Goal: Check status

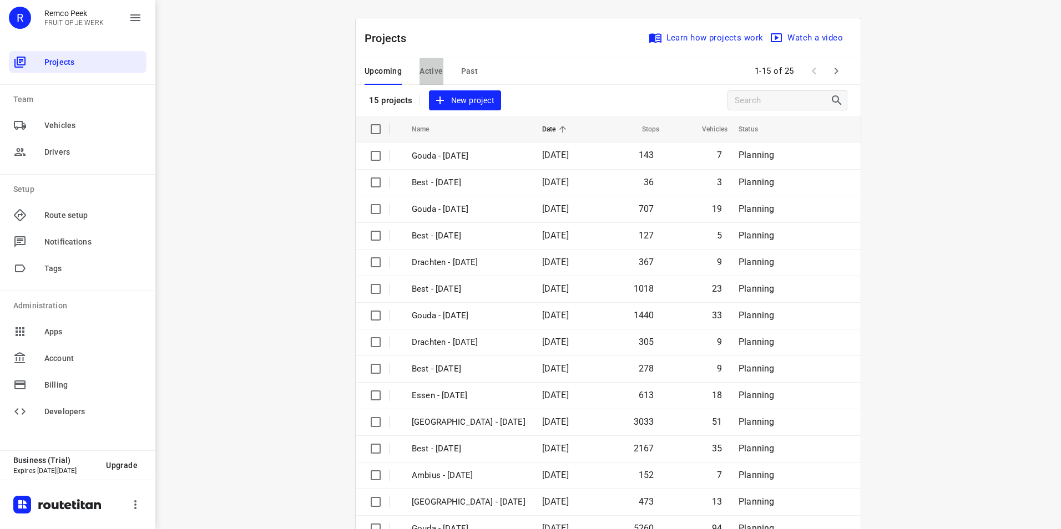
click at [432, 72] on span "Active" at bounding box center [431, 71] width 23 height 14
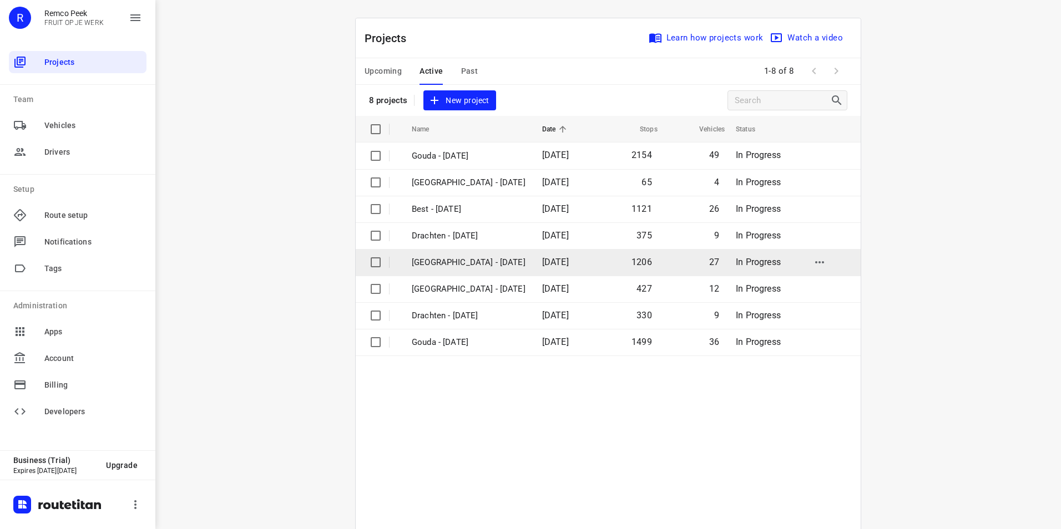
click at [451, 265] on p "[GEOGRAPHIC_DATA] - [DATE]" at bounding box center [469, 262] width 114 height 13
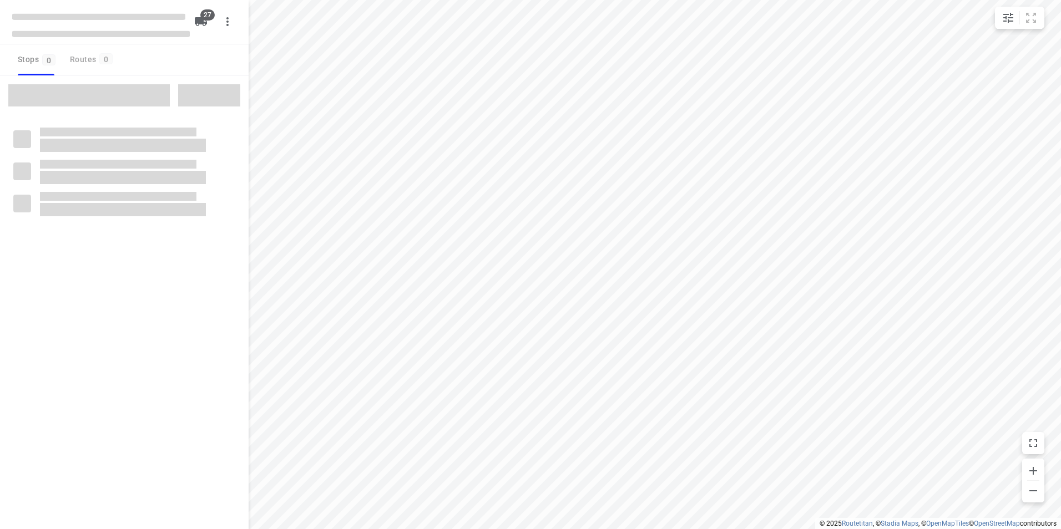
checkbox input "true"
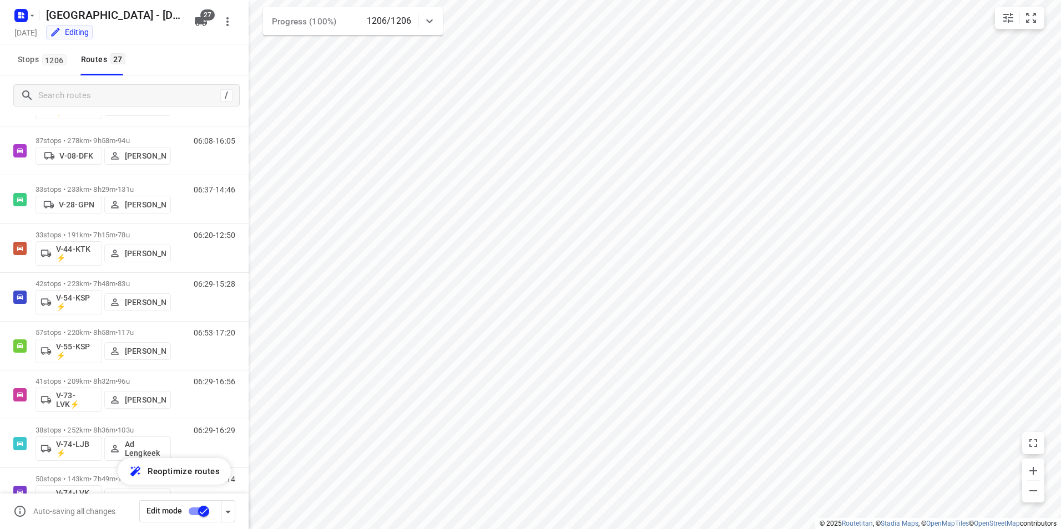
scroll to position [508, 0]
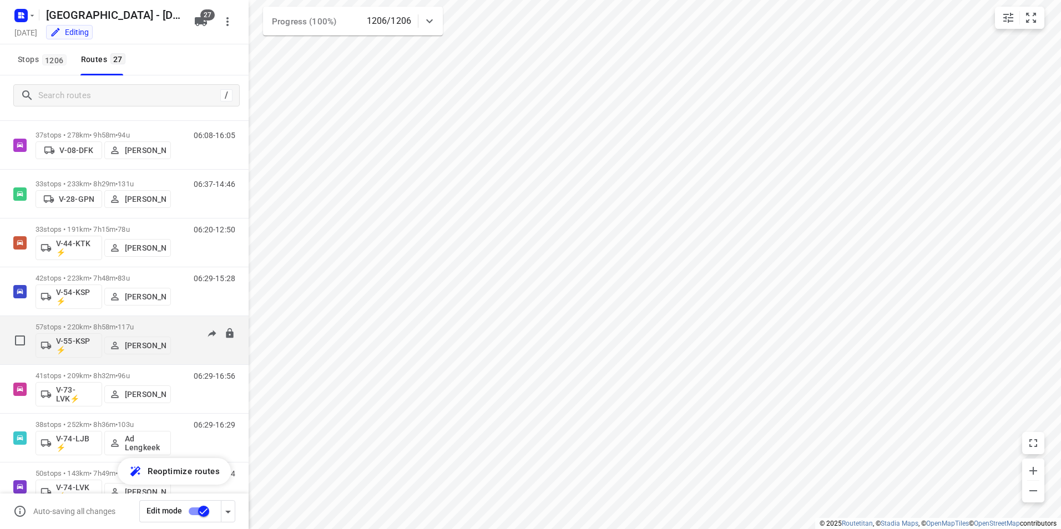
click at [150, 326] on p "57 stops • 220km • 8h58m • 117u" at bounding box center [103, 327] width 135 height 8
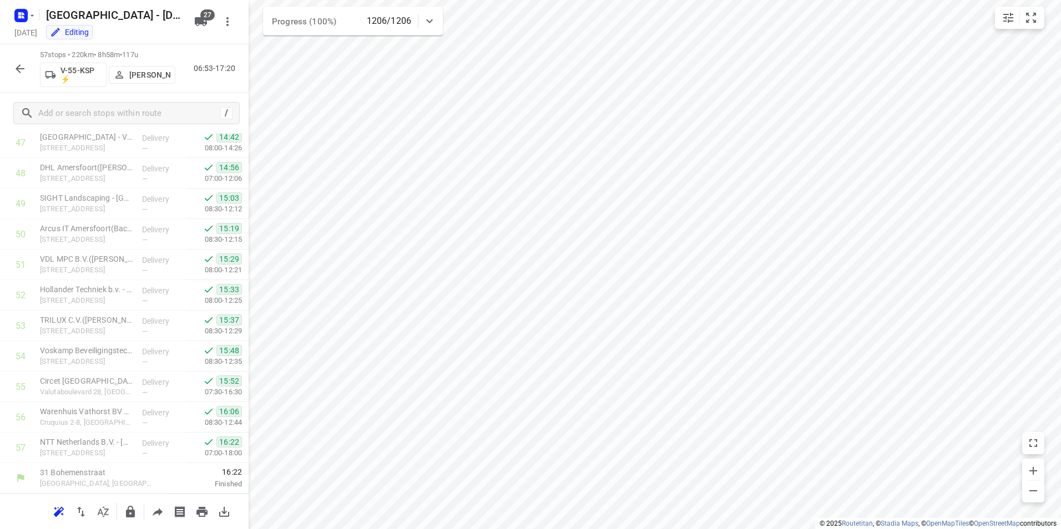
scroll to position [0, 0]
click at [23, 69] on icon "button" at bounding box center [20, 68] width 9 height 9
click at [19, 69] on icon "button" at bounding box center [20, 68] width 9 height 9
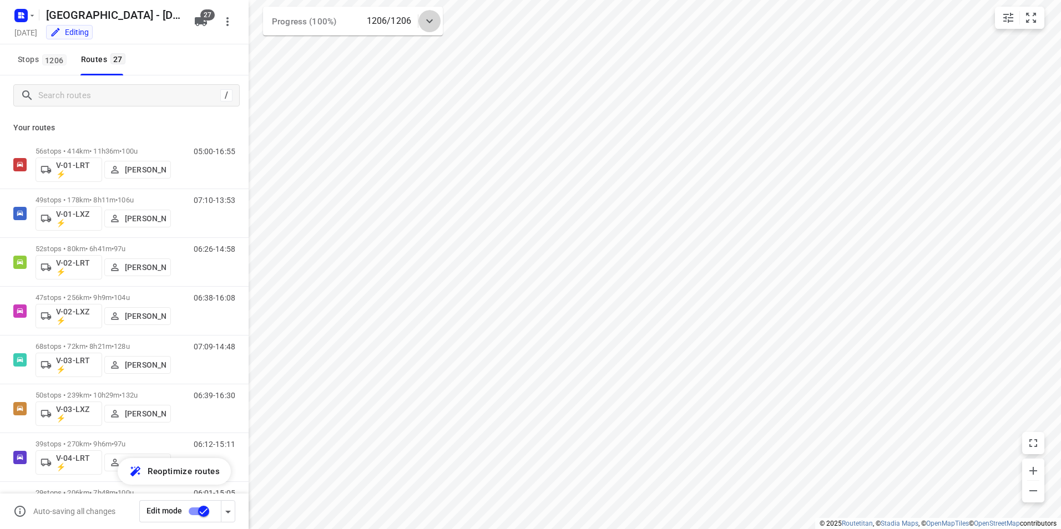
click at [430, 22] on icon at bounding box center [429, 21] width 7 height 4
click at [17, 15] on rect "button" at bounding box center [20, 15] width 13 height 13
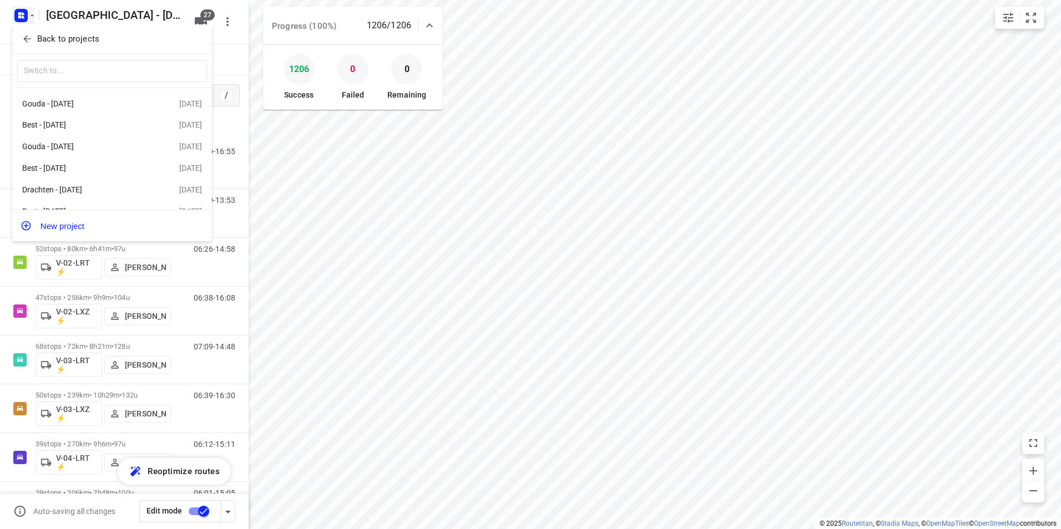
click at [48, 44] on p "Back to projects" at bounding box center [68, 39] width 62 height 13
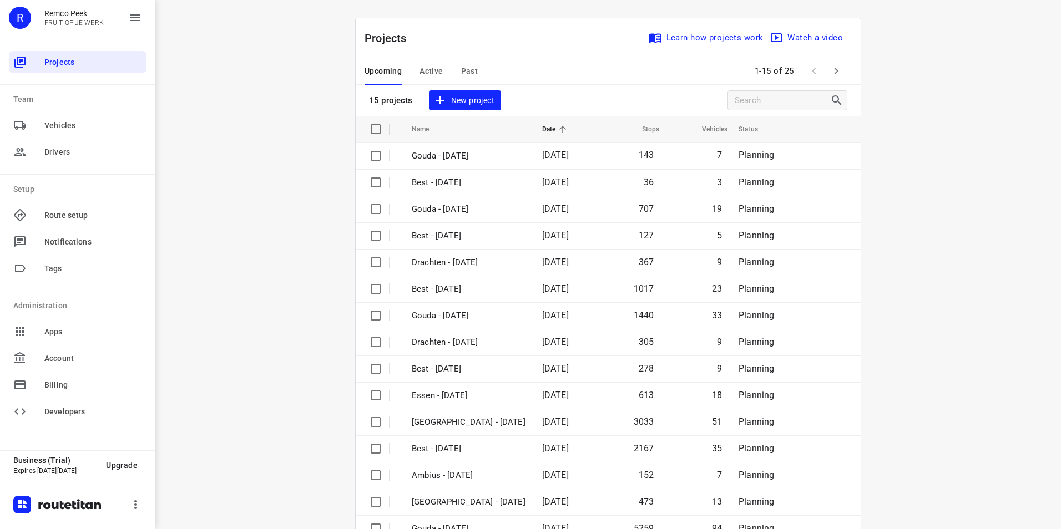
click at [461, 69] on span "Past" at bounding box center [469, 71] width 17 height 14
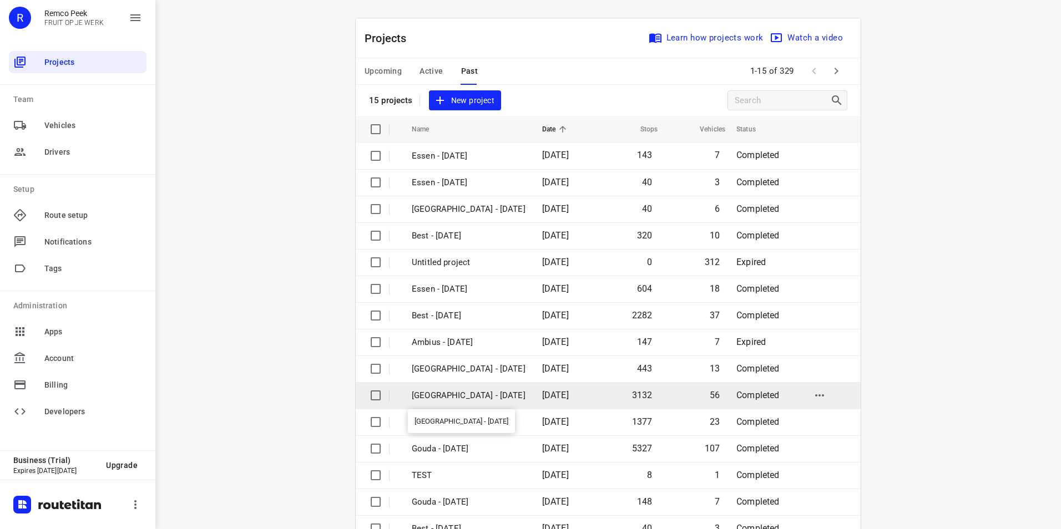
click at [455, 398] on p "[GEOGRAPHIC_DATA] - [DATE]" at bounding box center [469, 396] width 114 height 13
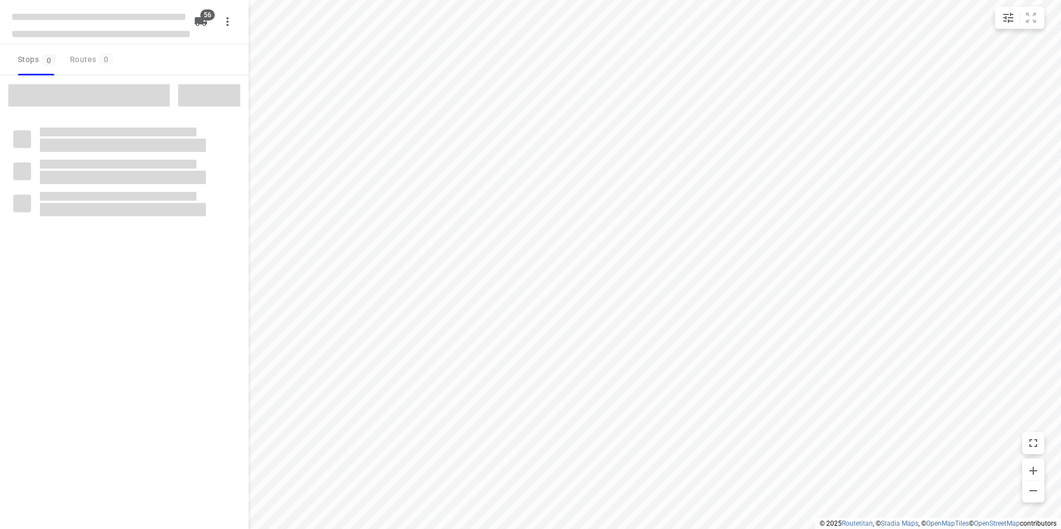
checkbox input "true"
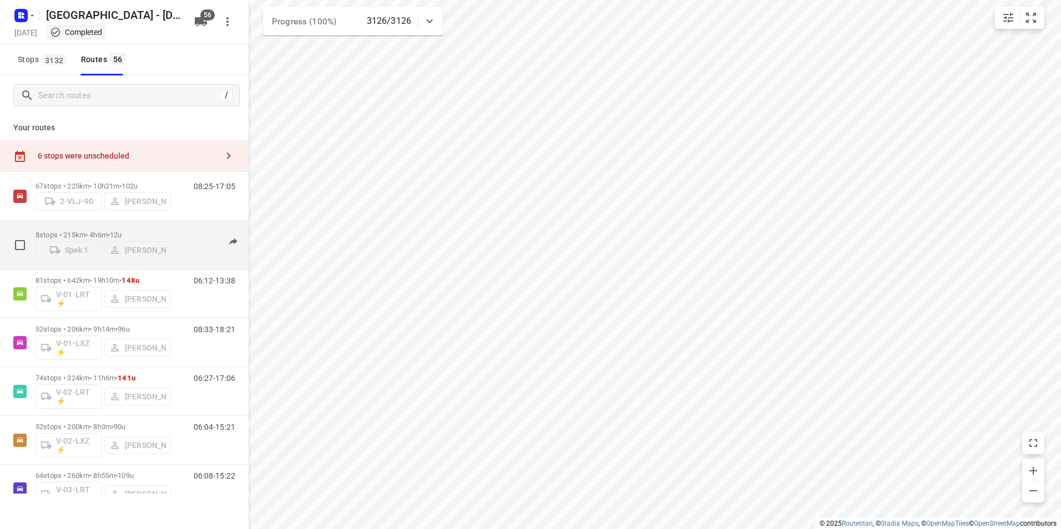
click at [163, 231] on p "8 stops • 215km • 4h6m • 12u" at bounding box center [103, 235] width 135 height 8
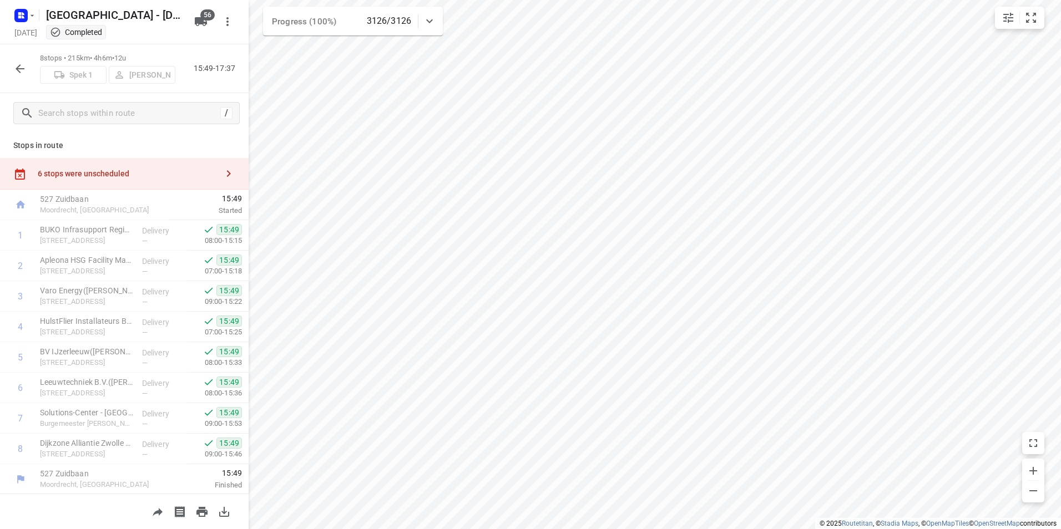
scroll to position [1, 0]
click at [21, 67] on icon "button" at bounding box center [19, 68] width 13 height 13
